Goal: Task Accomplishment & Management: Manage account settings

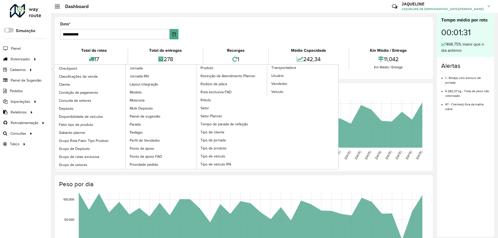
click at [60, 84] on div "Capacidade por dia [DATE] [DATE] [DATE] [DATE] [DATE] [DATE] [DATE] [DATE] [DAT…" at bounding box center [244, 127] width 378 height 88
click at [67, 84] on span "Cliente" at bounding box center [65, 84] width 12 height 5
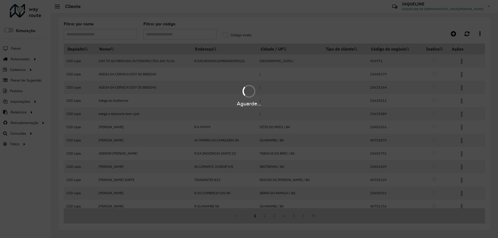
click at [171, 38] on div "Aguarde..." at bounding box center [249, 119] width 498 height 238
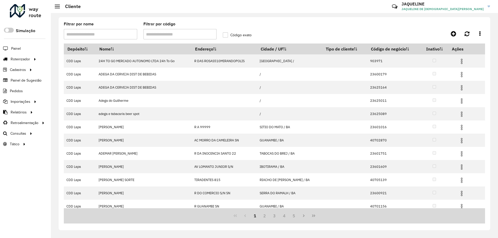
click at [164, 31] on input "Filtrar por código" at bounding box center [179, 34] width 73 height 10
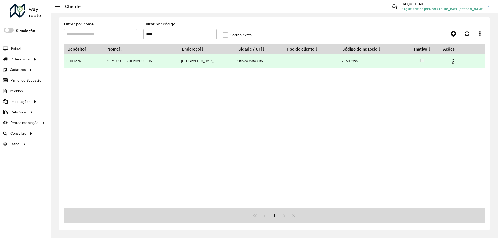
type input "****"
click at [452, 61] on img at bounding box center [453, 61] width 6 height 6
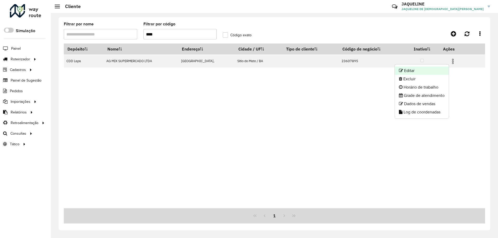
click at [427, 70] on li "Editar" at bounding box center [422, 71] width 54 height 8
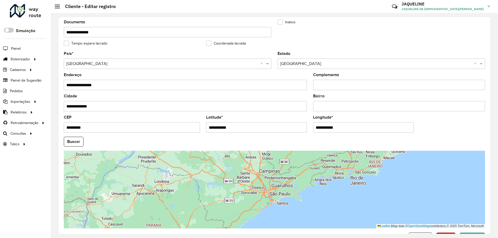
scroll to position [148, 0]
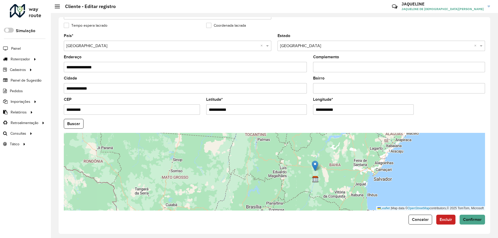
drag, startPoint x: 336, startPoint y: 195, endPoint x: 333, endPoint y: 175, distance: 20.7
click at [333, 175] on div "Leaflet | Map data © OpenStreetMap contributors,© 2025 TomTom, Microsoft" at bounding box center [274, 172] width 421 height 78
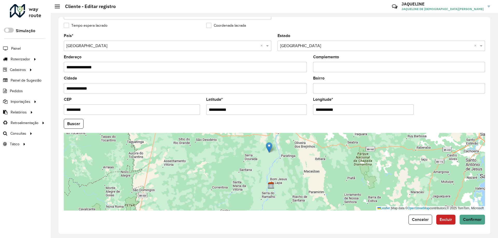
drag, startPoint x: 284, startPoint y: 176, endPoint x: 303, endPoint y: 173, distance: 19.4
click at [303, 173] on div "Leaflet | Map data © OpenStreetMap contributors,© 2025 TomTom, Microsoft" at bounding box center [274, 172] width 421 height 78
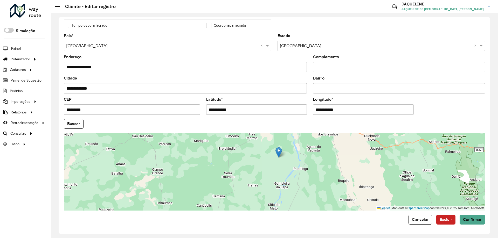
drag, startPoint x: 273, startPoint y: 172, endPoint x: 291, endPoint y: 203, distance: 35.7
click at [291, 203] on div "Leaflet | Map data © OpenStreetMap contributors,© 2025 TomTom, Microsoft" at bounding box center [274, 172] width 421 height 78
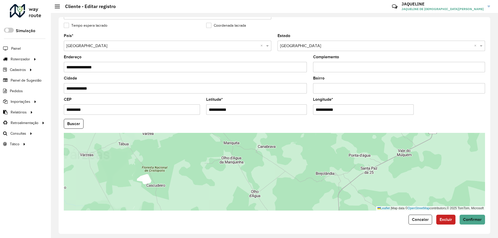
click at [300, 121] on hb-field-button "Buscar" at bounding box center [274, 124] width 421 height 10
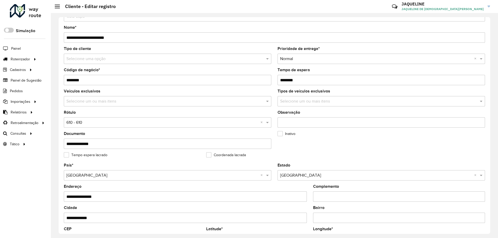
scroll to position [0, 0]
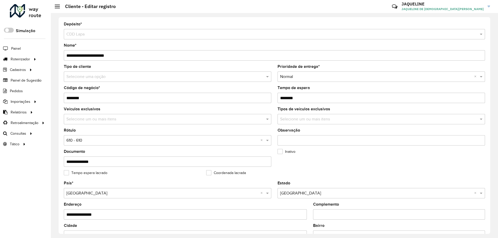
click at [152, 140] on input "text" at bounding box center [162, 141] width 192 height 6
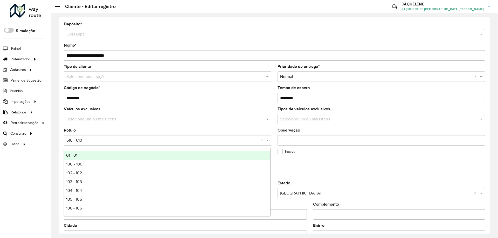
click at [47, 153] on div "Roteirizador AmbevTech Simulação Painel Roteirizador Entregas Vendas Cadastros …" at bounding box center [25, 119] width 51 height 238
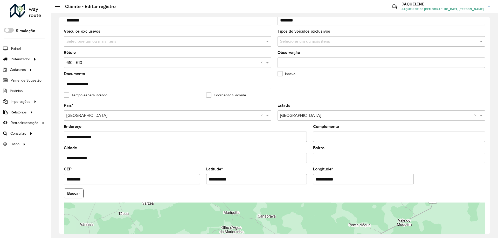
scroll to position [104, 0]
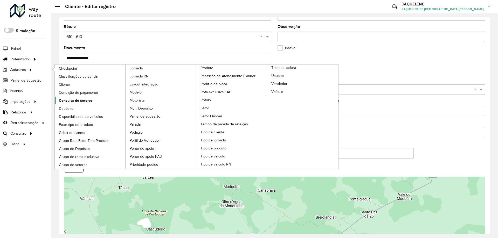
click at [77, 102] on span "Consulta de setores" at bounding box center [76, 100] width 34 height 5
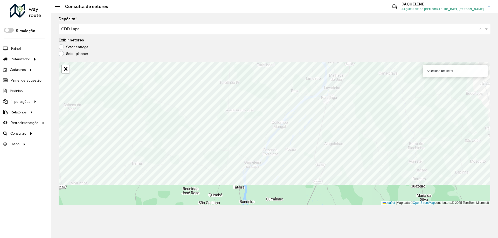
click at [155, 52] on formly-group "Depósito * Selecione um depósito × CDD Lapa × Exibir setores Setor entrega Seto…" at bounding box center [275, 111] width 432 height 188
